Goal: Find specific page/section: Find specific page/section

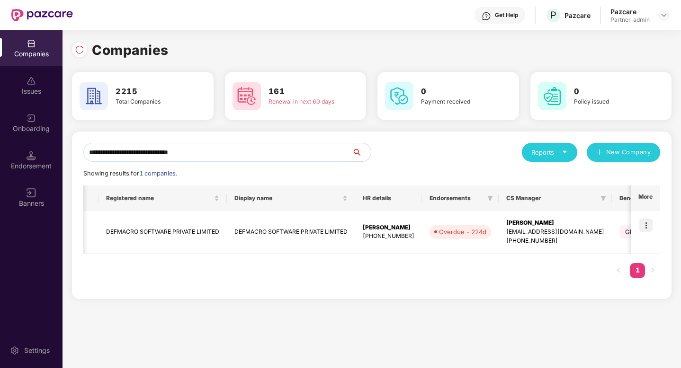
scroll to position [0, 84]
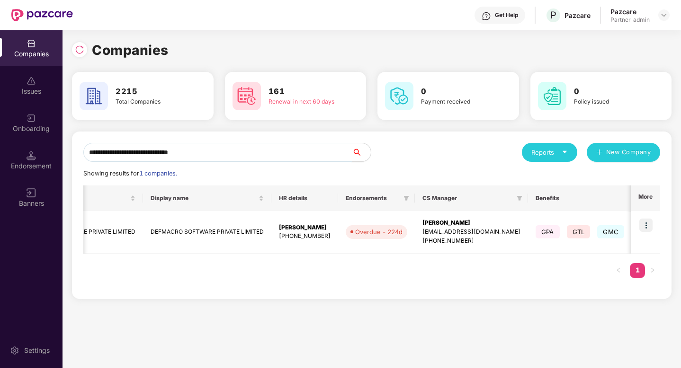
click at [239, 150] on input "**********" at bounding box center [217, 152] width 269 height 19
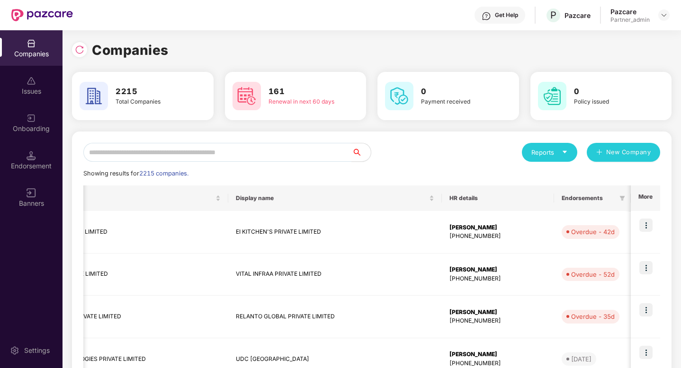
click at [562, 154] on icon "caret-down" at bounding box center [565, 152] width 6 height 6
click at [604, 175] on img at bounding box center [605, 176] width 9 height 9
click at [541, 156] on div "Reports" at bounding box center [549, 152] width 36 height 9
click at [543, 179] on div "Companies" at bounding box center [545, 177] width 35 height 10
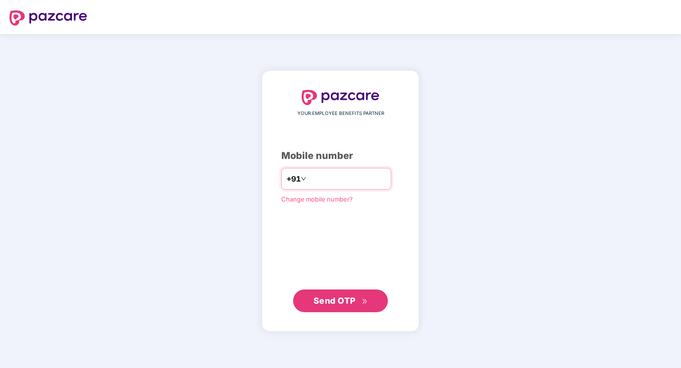
click at [366, 179] on input "number" at bounding box center [347, 178] width 78 height 15
type input "**********"
click at [348, 299] on span "Send OTP" at bounding box center [334, 301] width 42 height 10
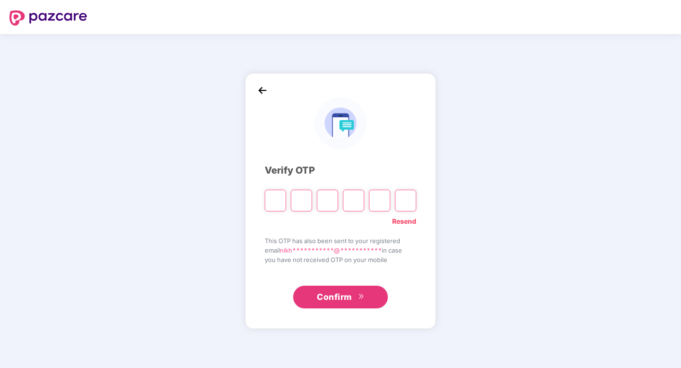
type input "*"
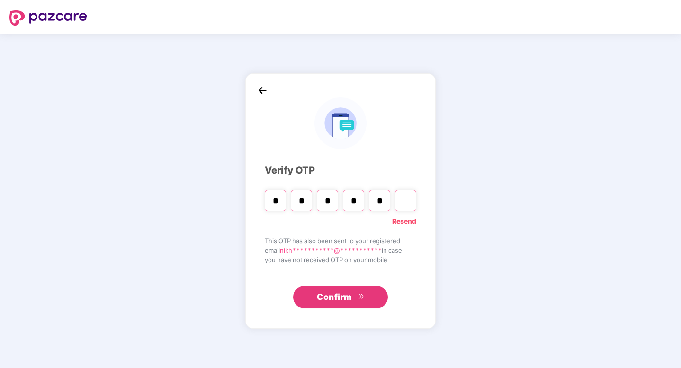
type input "*"
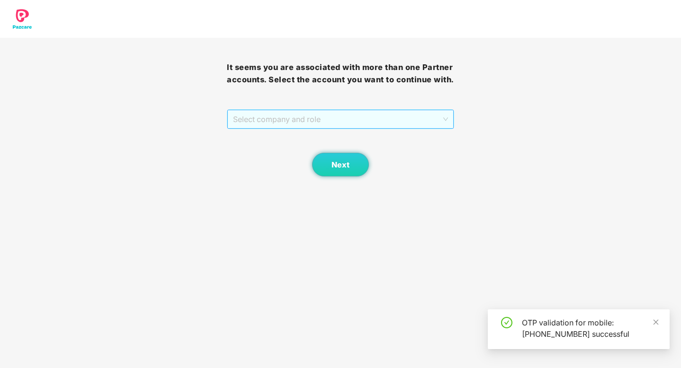
click at [358, 121] on span "Select company and role" at bounding box center [340, 119] width 215 height 18
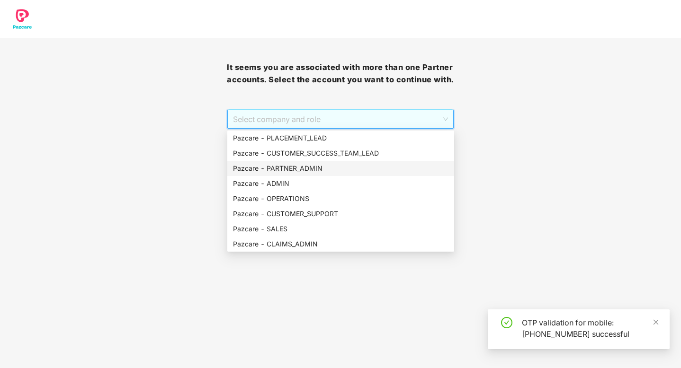
click at [311, 170] on div "Pazcare - PARTNER_ADMIN" at bounding box center [340, 168] width 215 height 10
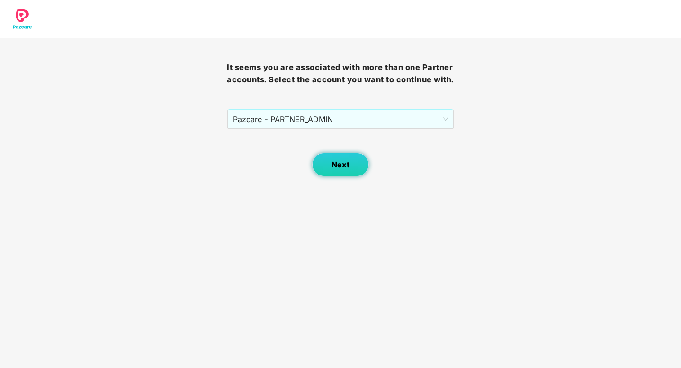
click at [340, 162] on span "Next" at bounding box center [340, 165] width 18 height 9
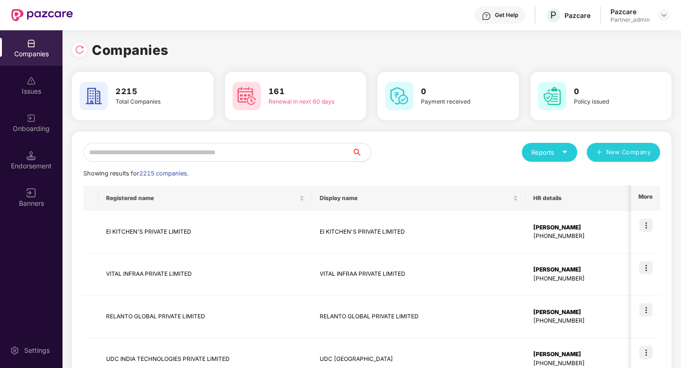
click at [559, 152] on div "Reports" at bounding box center [549, 152] width 36 height 9
click at [558, 175] on div "Companies" at bounding box center [545, 177] width 35 height 10
click at [567, 152] on icon "caret-down" at bounding box center [565, 152] width 6 height 6
click at [576, 196] on div "Endorsements" at bounding box center [569, 196] width 83 height 10
click at [557, 156] on div "Reports" at bounding box center [549, 152] width 36 height 9
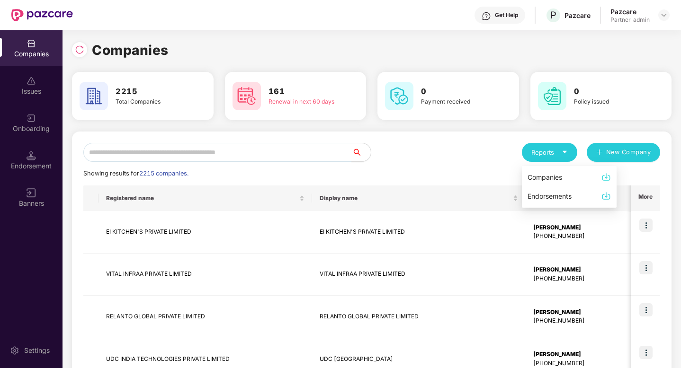
click at [603, 196] on img at bounding box center [605, 195] width 9 height 9
click at [556, 155] on div "Reports" at bounding box center [549, 152] width 36 height 9
click at [551, 198] on div "Endorsements" at bounding box center [550, 196] width 44 height 10
